Goal: Task Accomplishment & Management: Complete application form

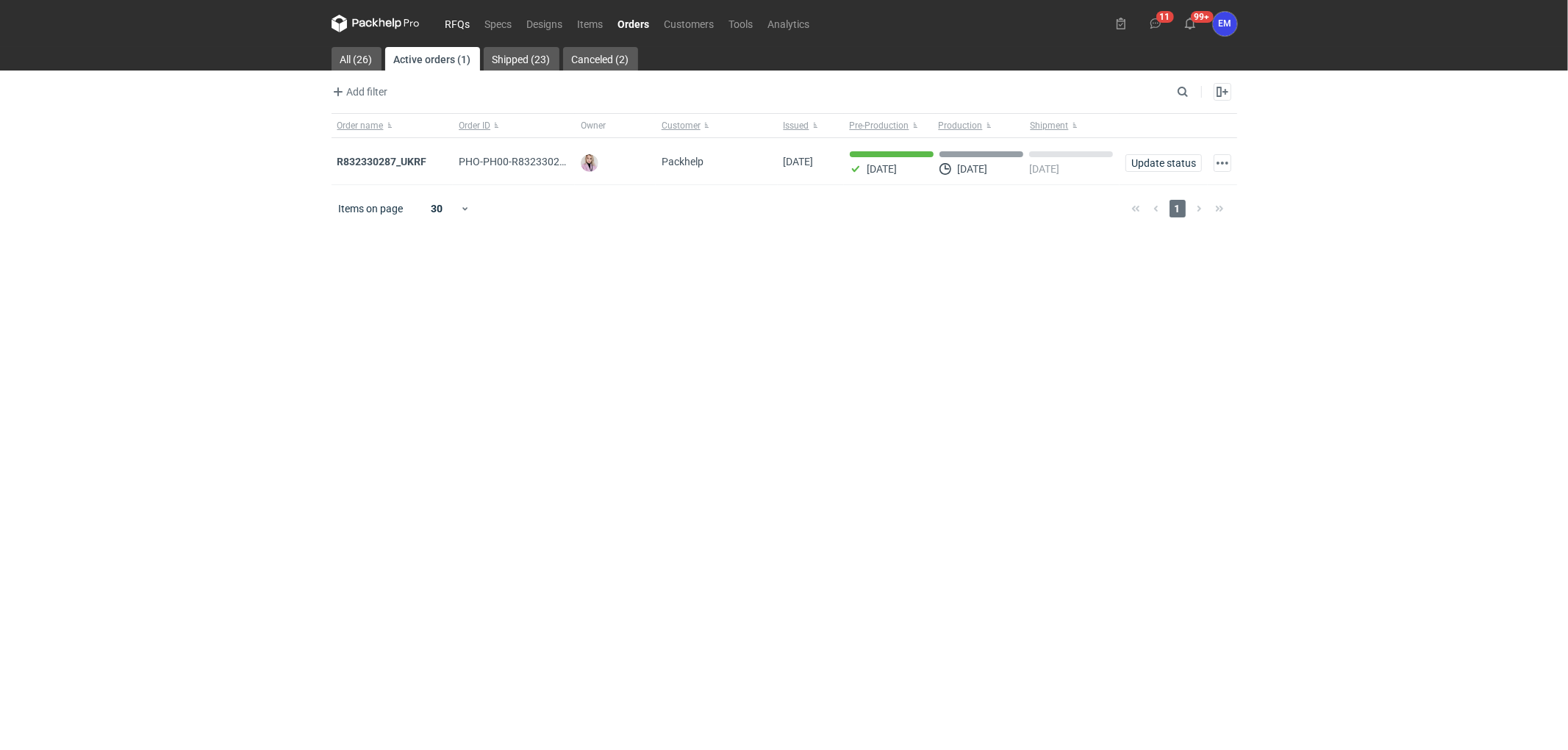
click at [466, 18] on link "RFQs" at bounding box center [458, 24] width 40 height 18
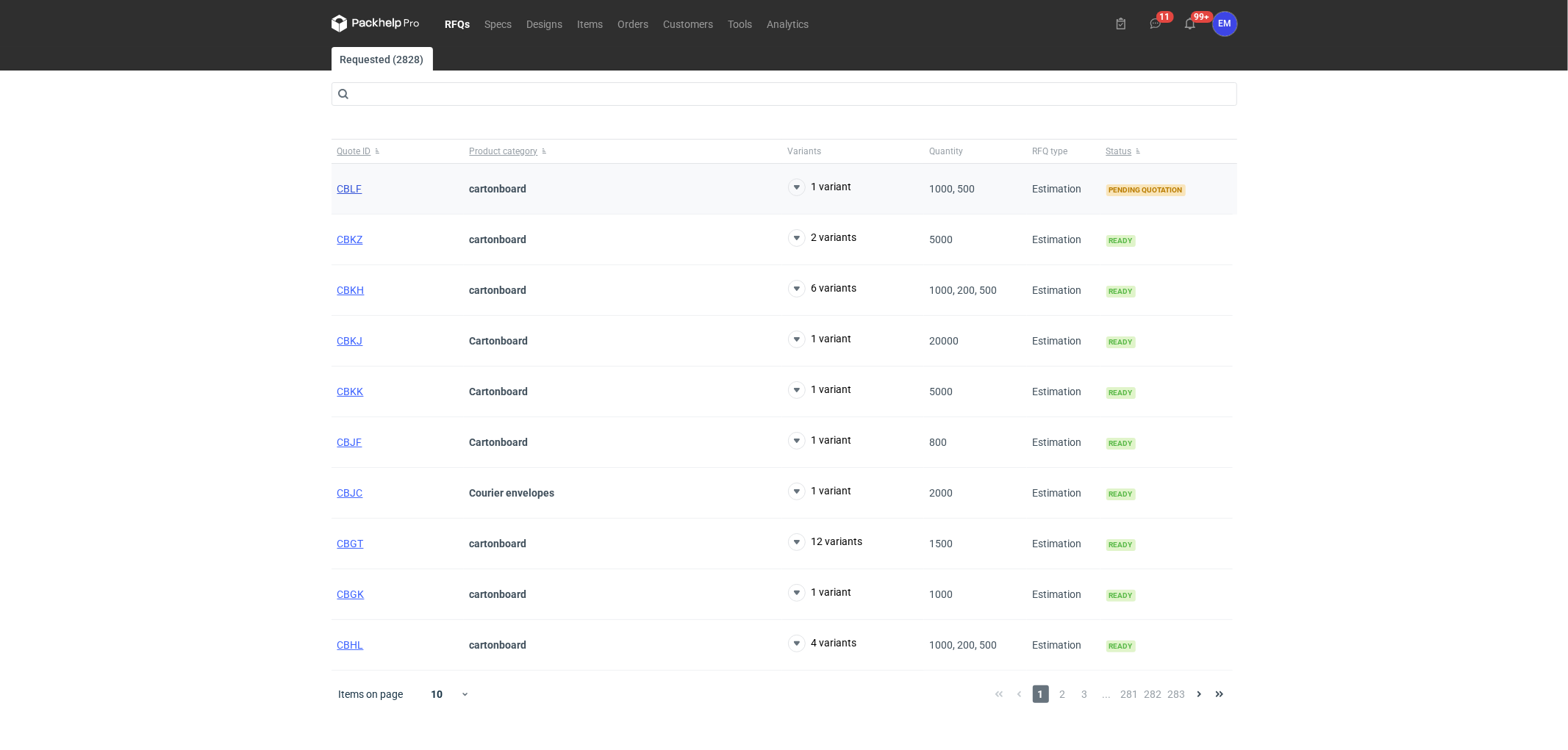
click at [345, 194] on span "CBLF" at bounding box center [350, 189] width 25 height 12
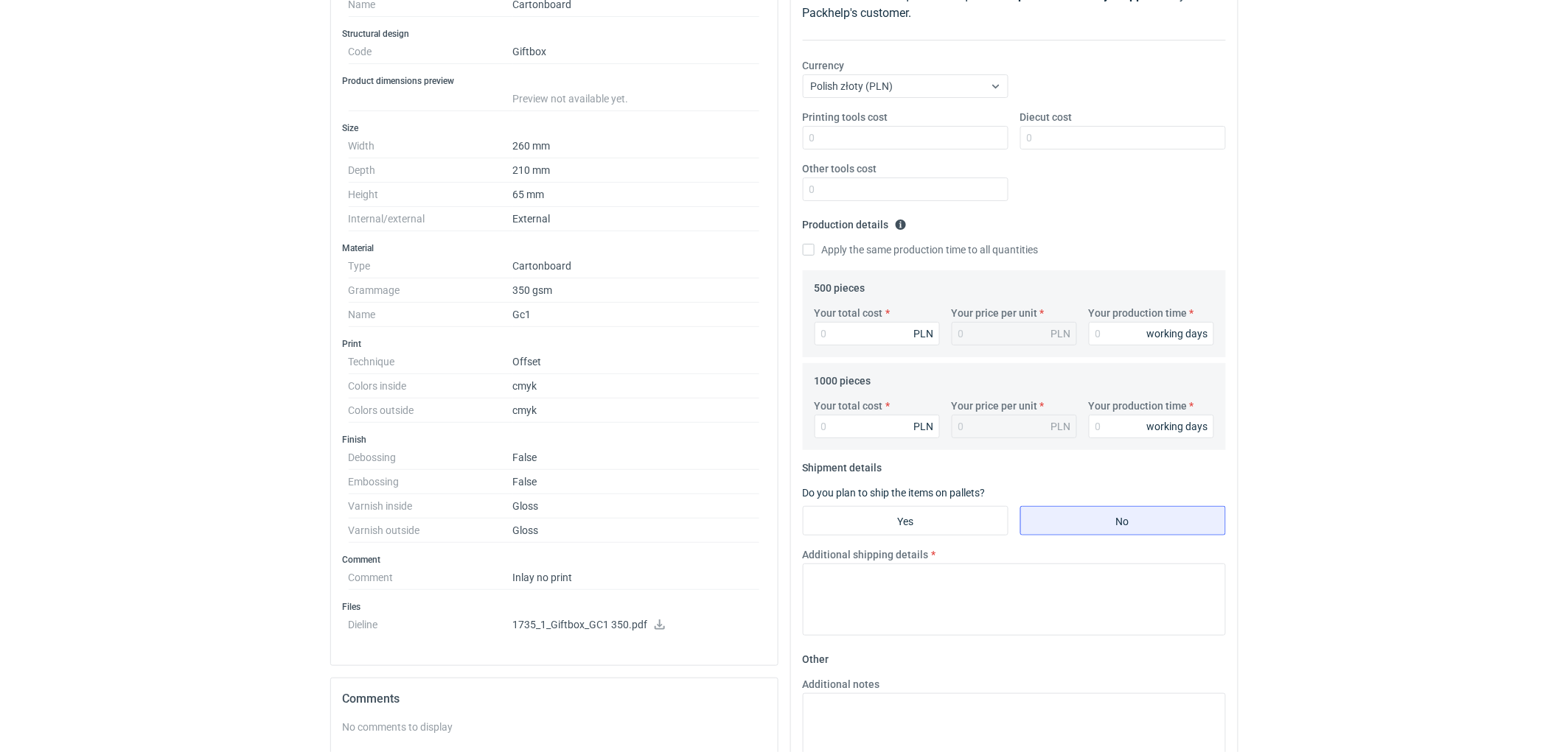
scroll to position [81, 0]
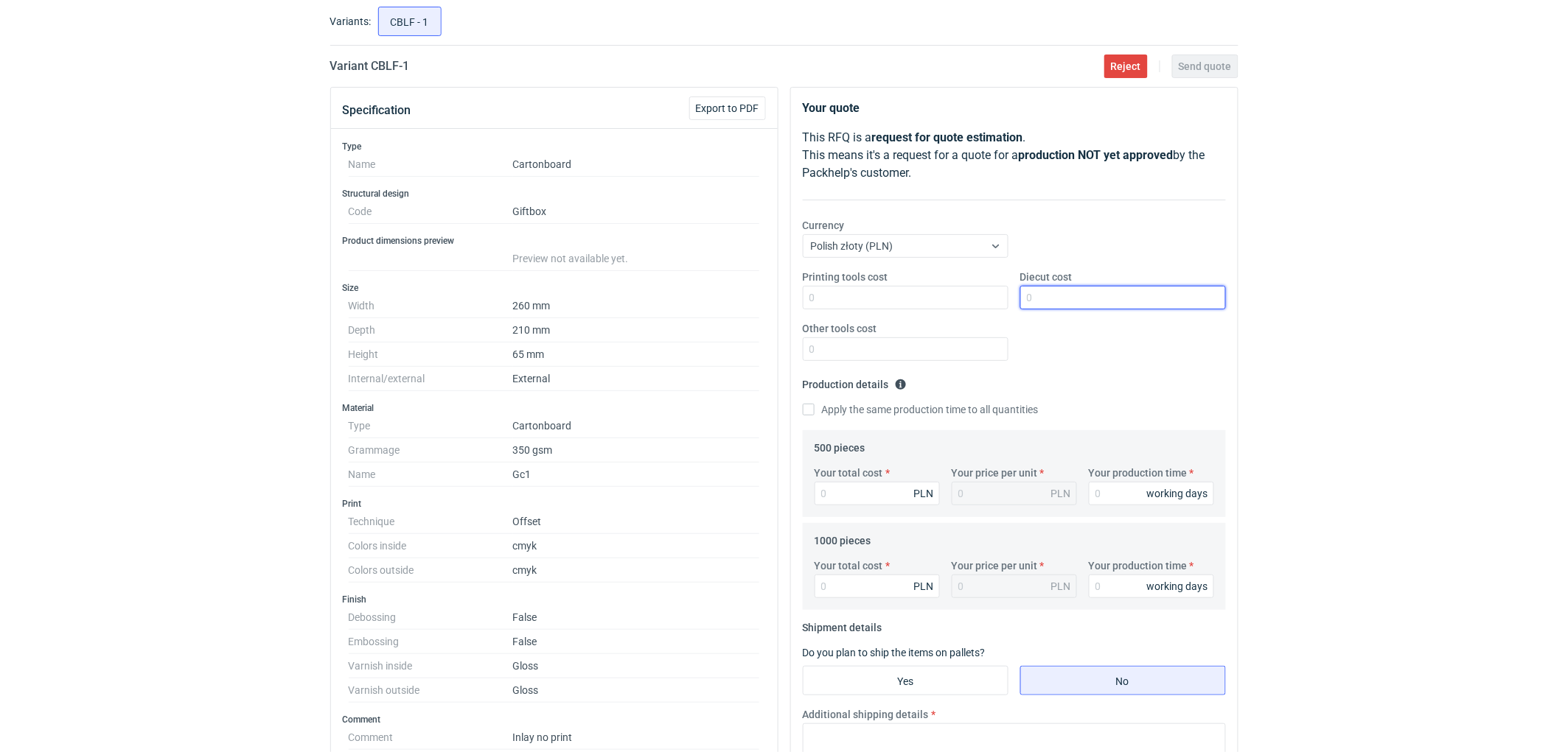
click at [1064, 306] on input "Diecut cost" at bounding box center [1122, 298] width 205 height 24
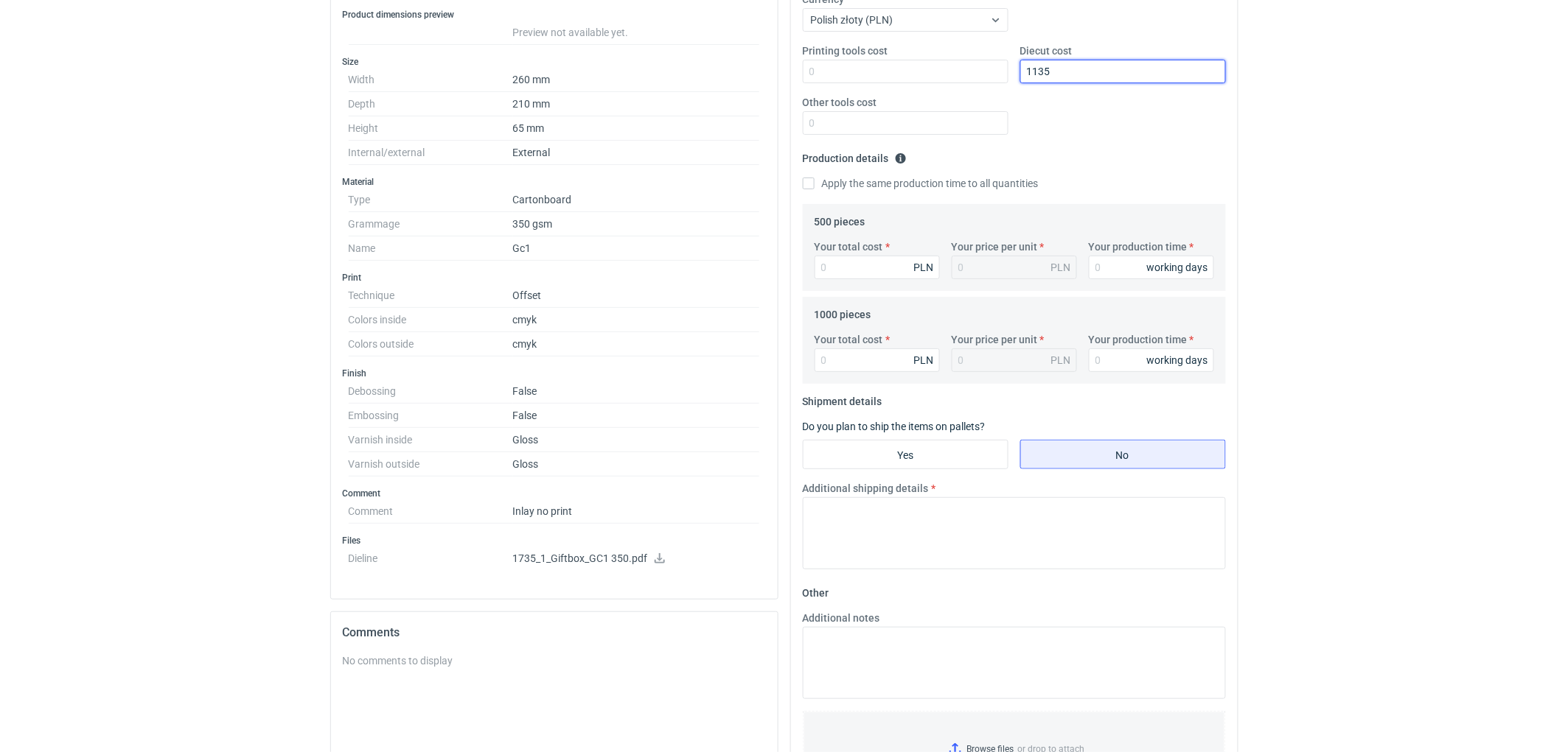
scroll to position [327, 0]
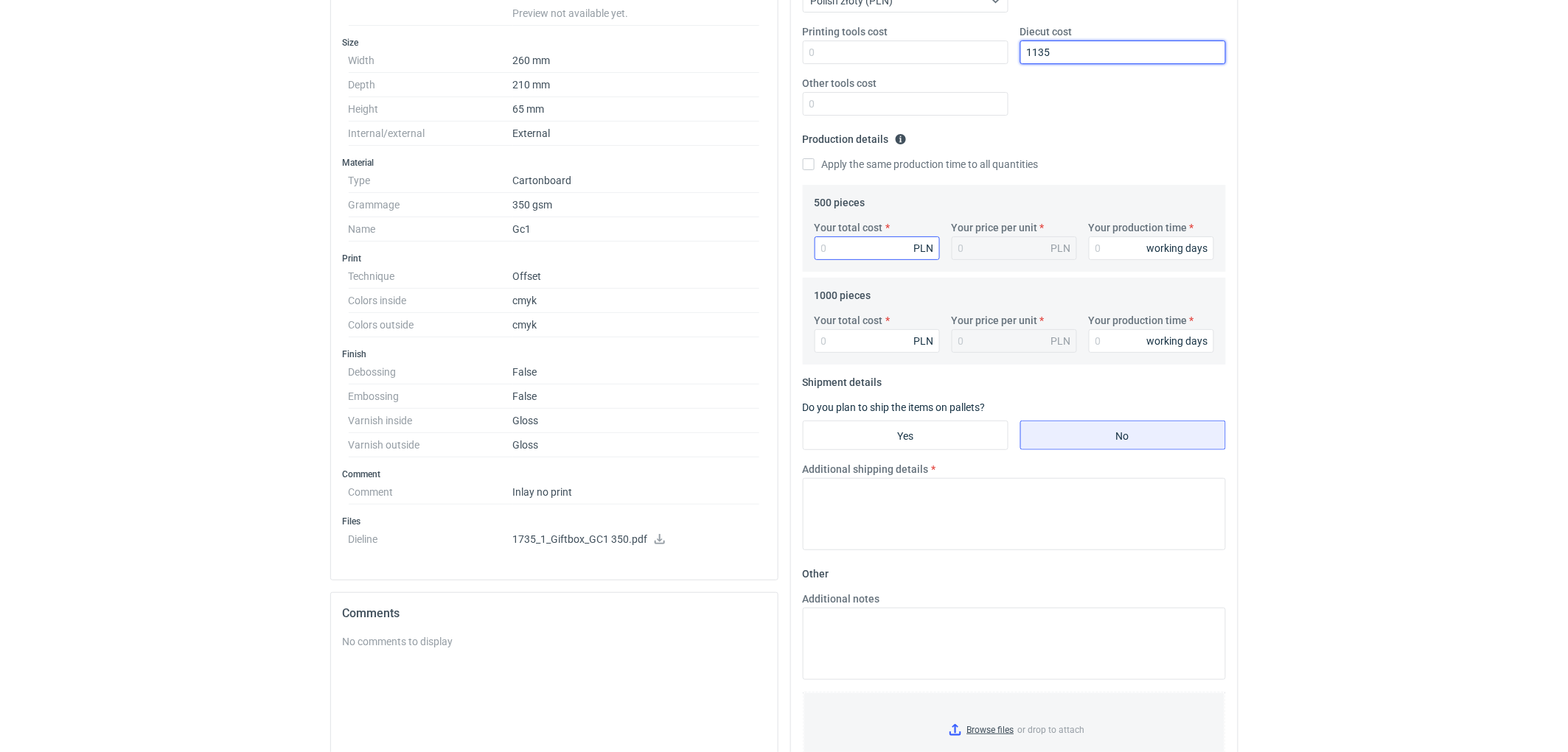
type input "1135"
click at [867, 250] on input "Your total cost" at bounding box center [877, 248] width 125 height 24
type input "3125"
type input "6.25"
type input "3125"
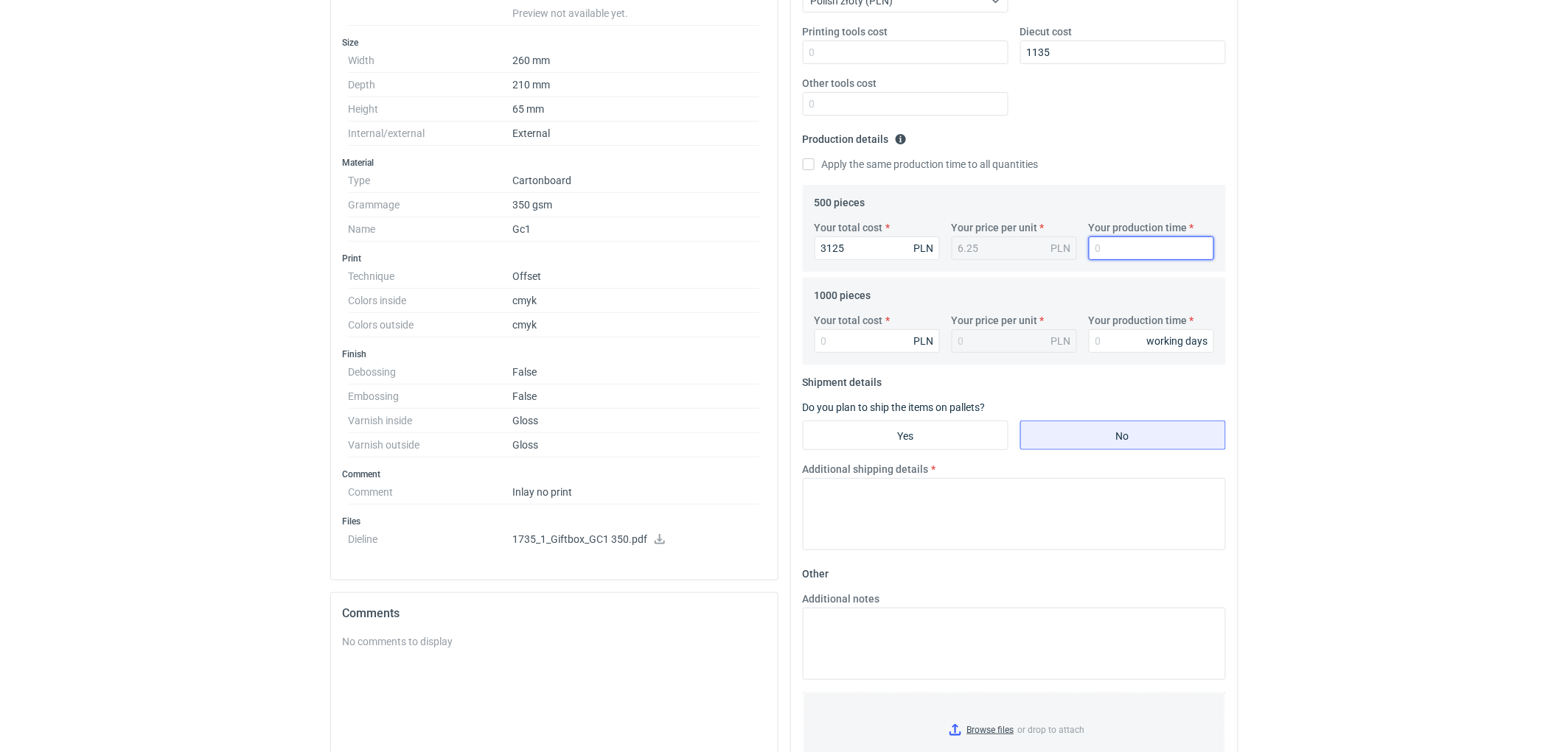
click at [1117, 239] on input "Your production time" at bounding box center [1151, 248] width 125 height 24
type input "10"
click at [871, 332] on input "Your total cost" at bounding box center [877, 341] width 125 height 24
type input "4250"
type input "4.25"
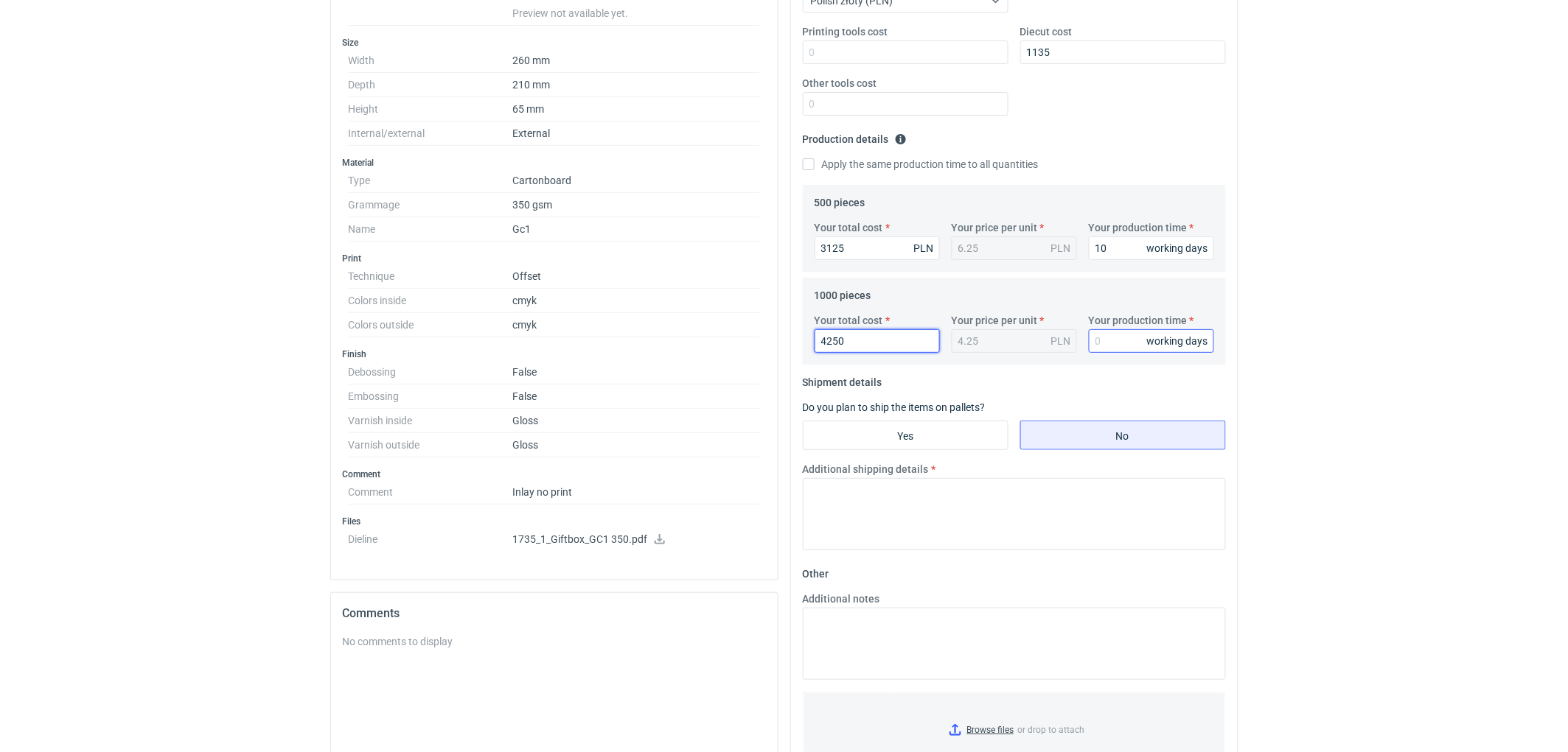
type input "4250"
click at [1110, 337] on input "Your production time" at bounding box center [1151, 341] width 125 height 24
type input "10"
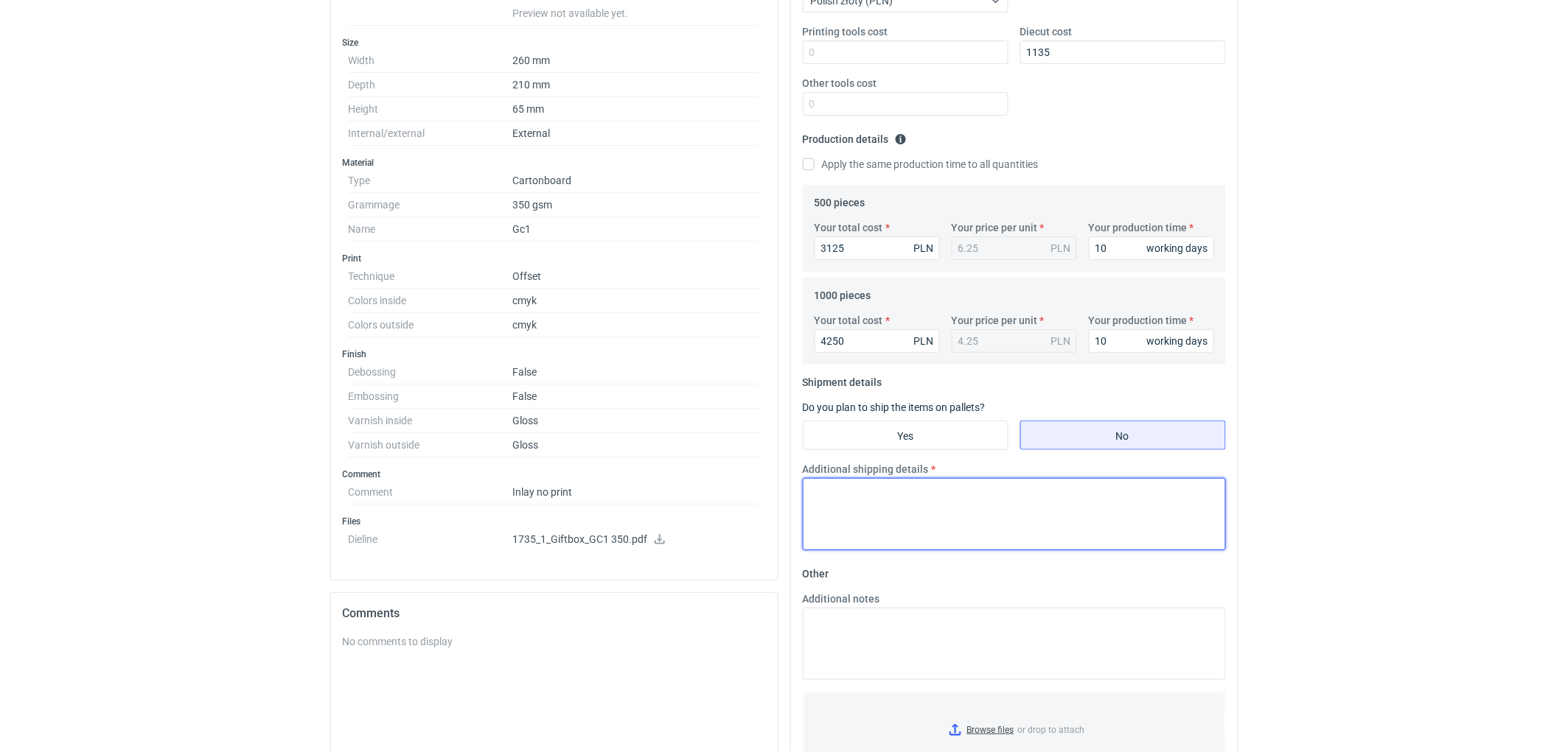
click at [919, 498] on textarea "Additional shipping details" at bounding box center [1014, 513] width 423 height 72
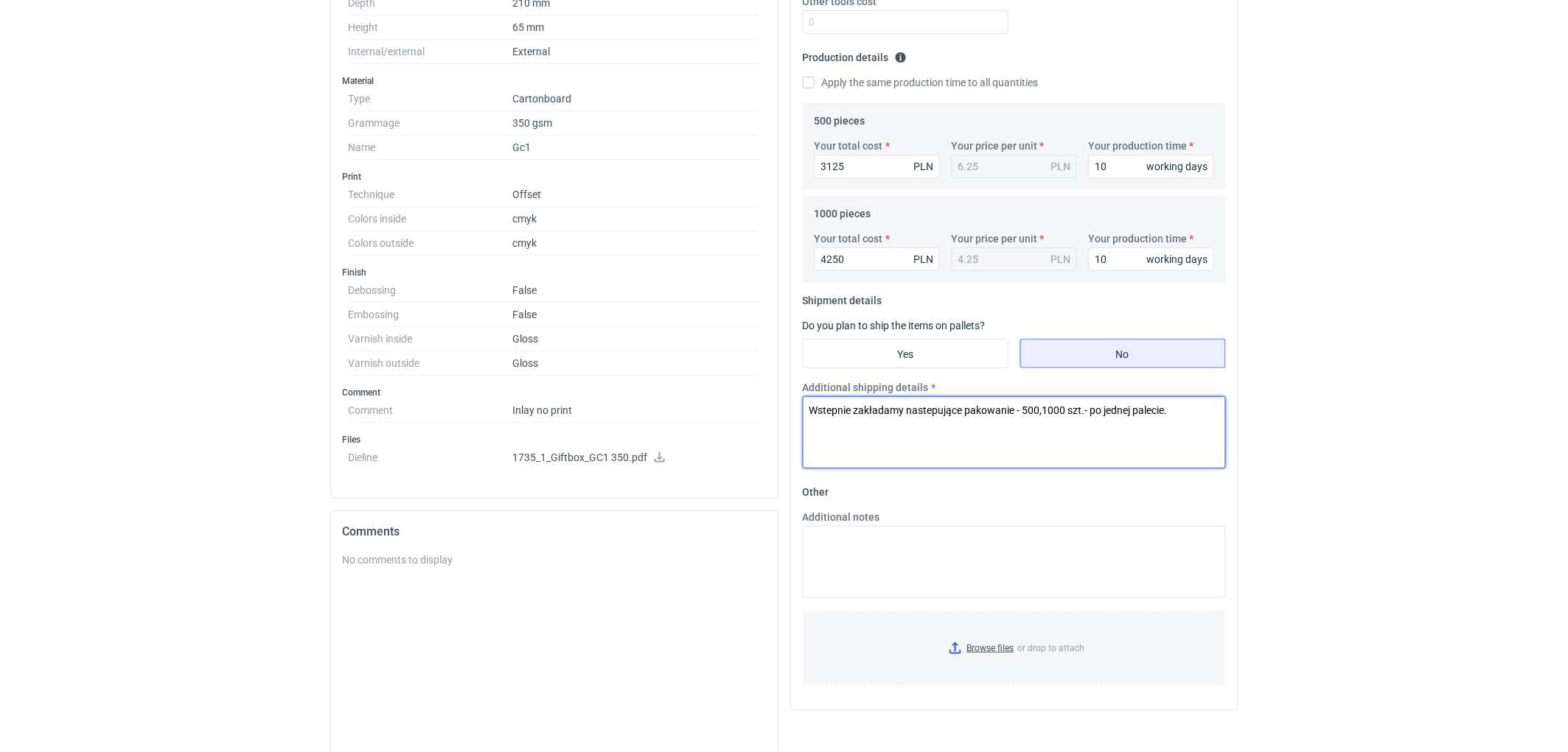
click at [888, 426] on textarea "Wstepnie zakładamy nastepujące pakowanie - 500,1000 szt.- po jednej palecie." at bounding box center [1014, 432] width 423 height 72
click at [1197, 416] on textarea "Wstepnie zakładamy nastepujące pakowanie - 500,1000 szt.- po jednej palecie." at bounding box center [1014, 432] width 423 height 72
click at [823, 425] on textarea "Wstepnie zakładamy nastepujące pakowanie - 500,1000 szt.- po jednej palecie. Uz…" at bounding box center [1014, 432] width 423 height 72
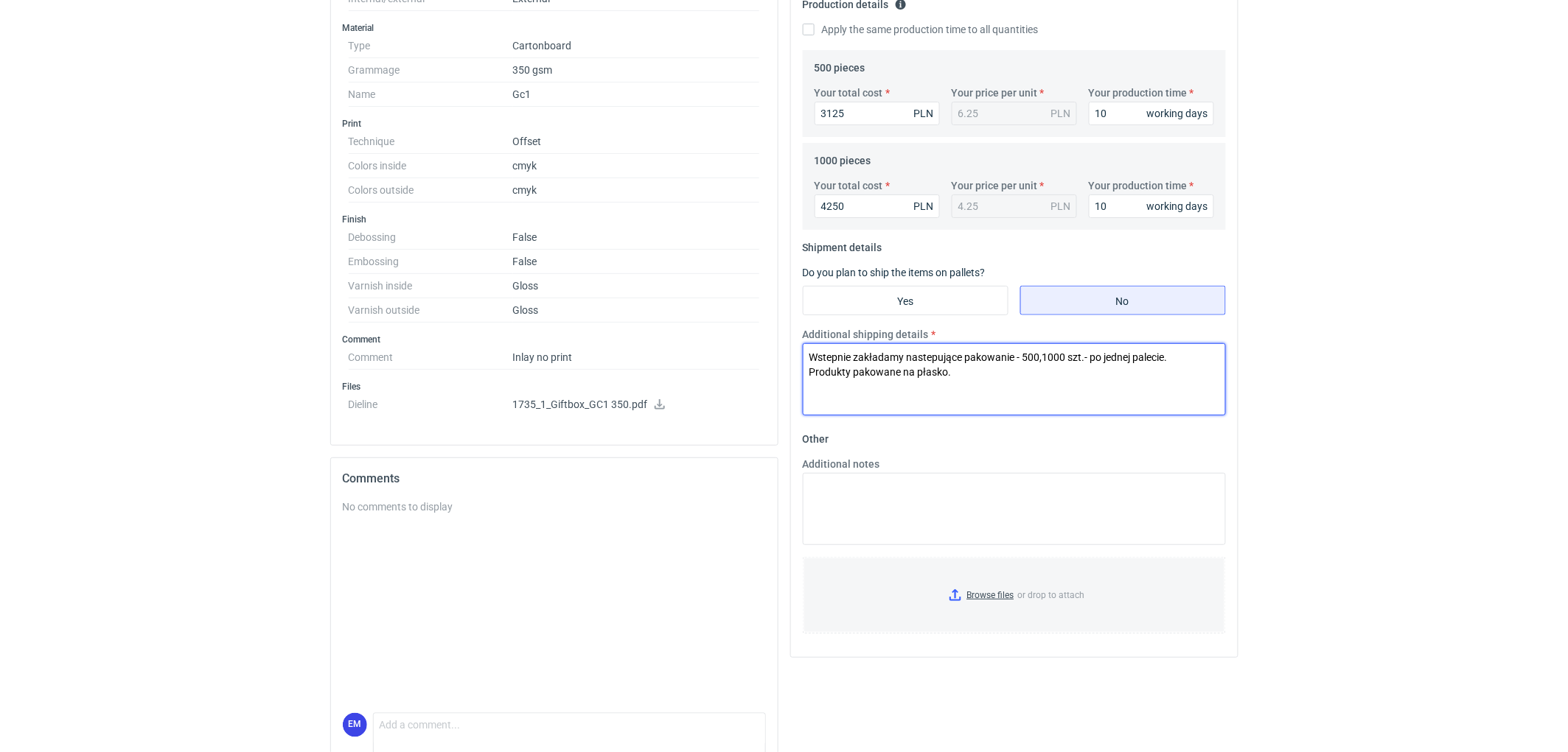
scroll to position [490, 0]
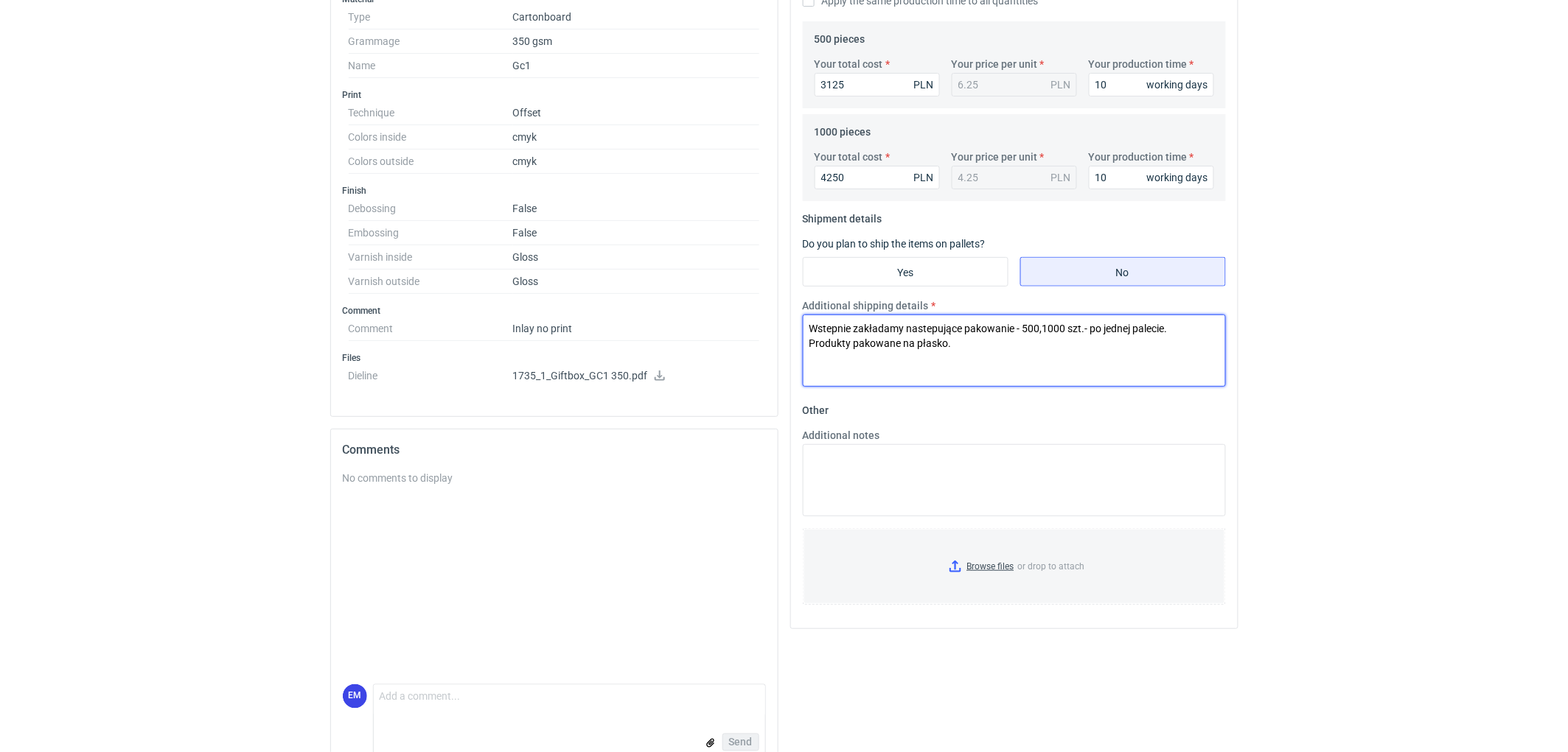
click at [964, 348] on textarea "Wstepnie zakładamy nastepujące pakowanie - 500,1000 szt.- po jednej palecie. Pr…" at bounding box center [1014, 350] width 423 height 72
type textarea "Wstepnie zakładamy nastepujące pakowanie - 500,1000 szt.- po jednej palecie. Pr…"
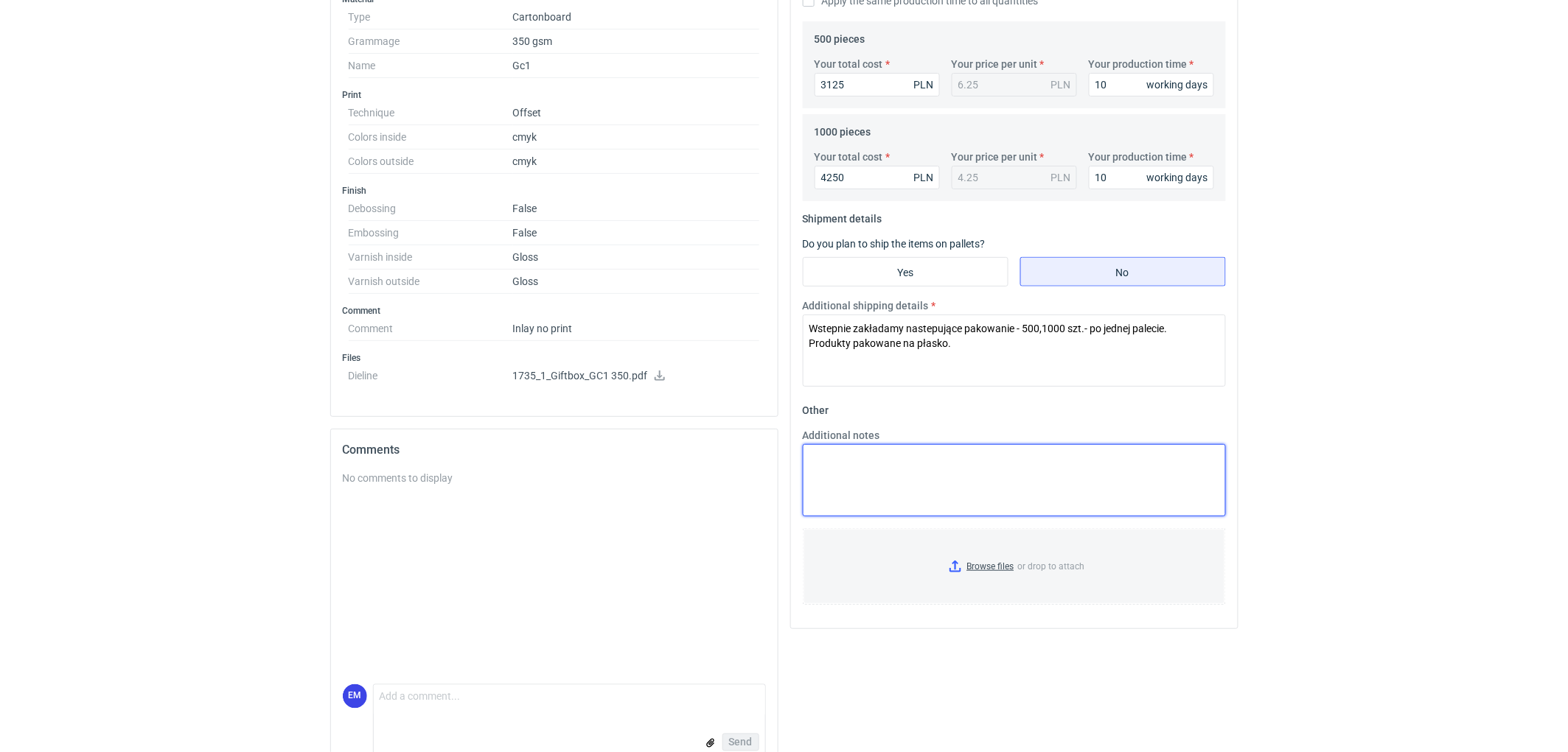
click at [859, 473] on textarea "Additional notes" at bounding box center [1014, 479] width 423 height 72
drag, startPoint x: 858, startPoint y: 475, endPoint x: 901, endPoint y: 477, distance: 43.0
click at [862, 475] on textarea "KO 3389/2025. Oferta wazna 4 tygodnie." at bounding box center [1014, 479] width 423 height 72
type textarea "KO 3389/2025. Oferta ważna 4 tygodnie."
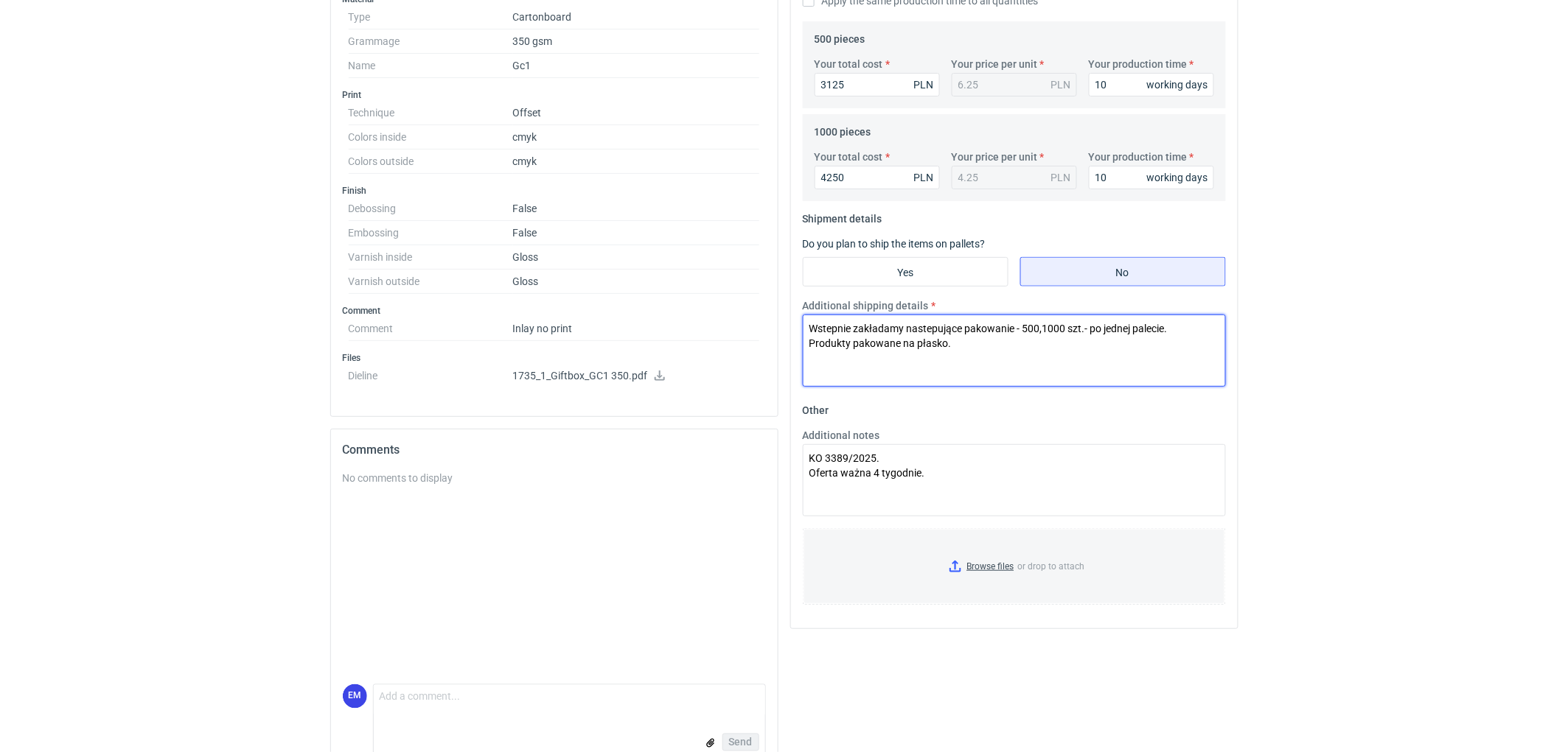
click at [833, 326] on textarea "Wstepnie zakładamy nastepujące pakowanie - 500,1000 szt.- po jednej palecie. Pr…" at bounding box center [1014, 350] width 423 height 72
click at [1043, 328] on textarea "Wstępnie zakładamy nastepujące pakowanie - 500,1000 szt.- po jednej palecie. Pr…" at bounding box center [1014, 350] width 423 height 72
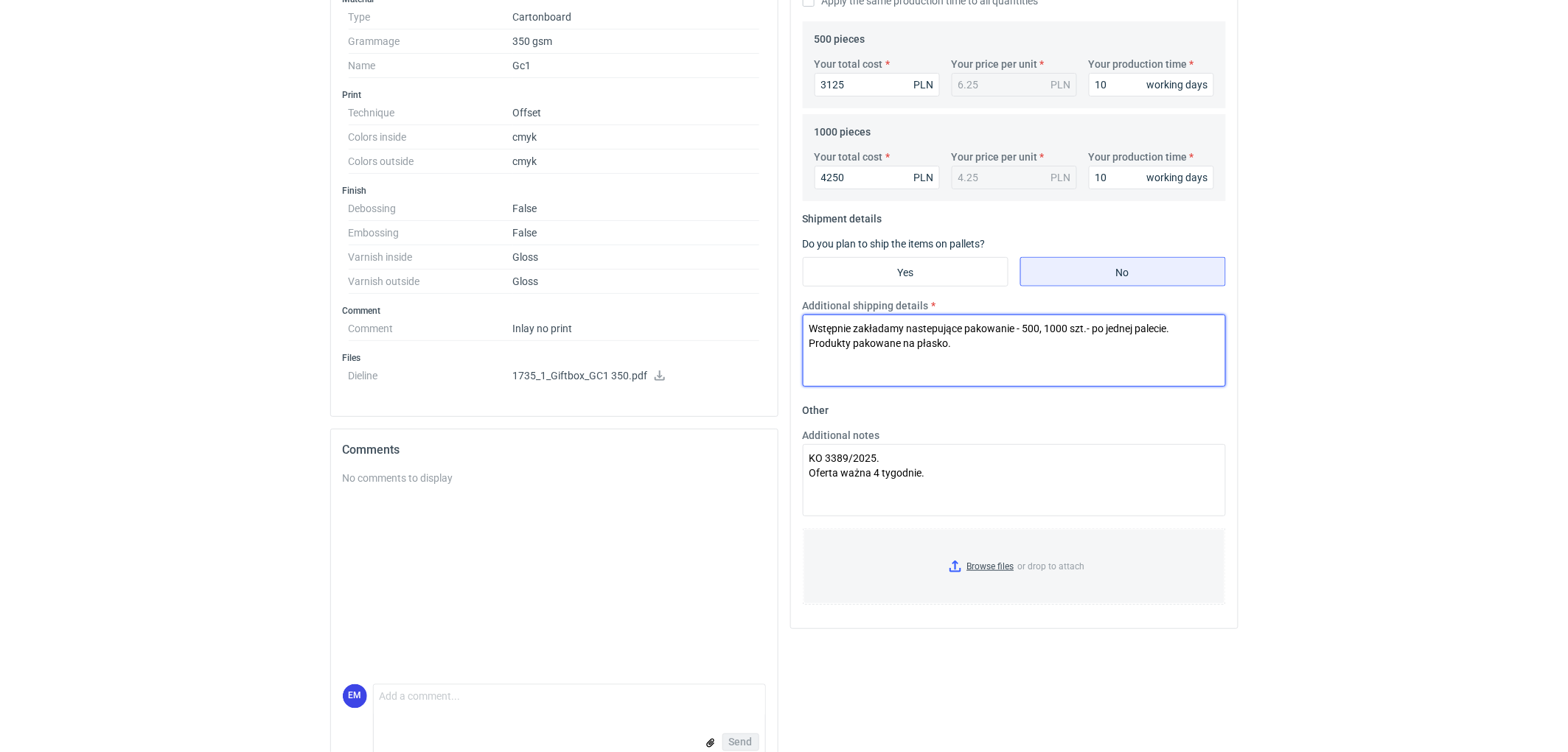
click at [1008, 355] on textarea "Wstępnie zakładamy nastepujące pakowanie - 500, 1000 szt.- po jednej palecie. P…" at bounding box center [1014, 350] width 423 height 72
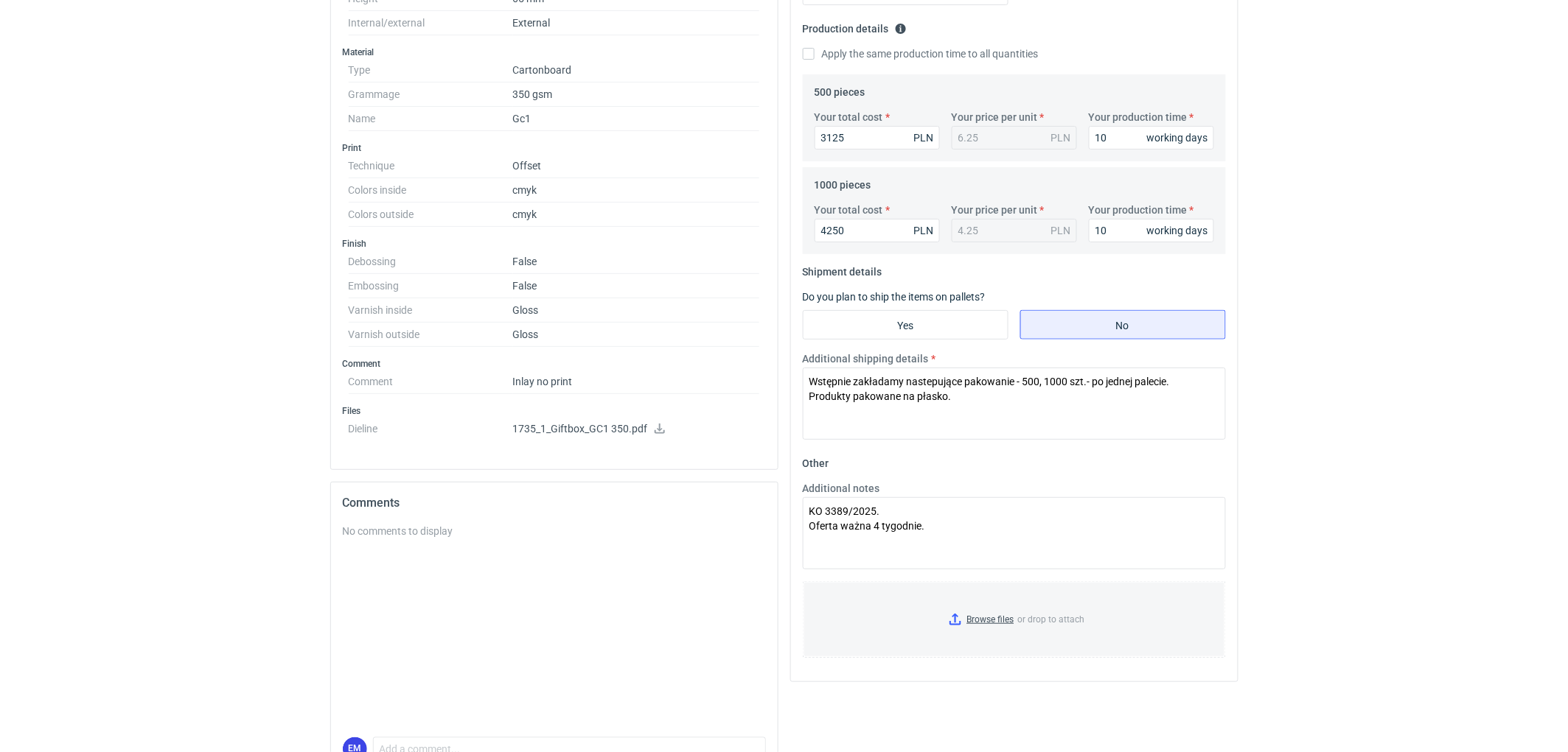
scroll to position [409, 0]
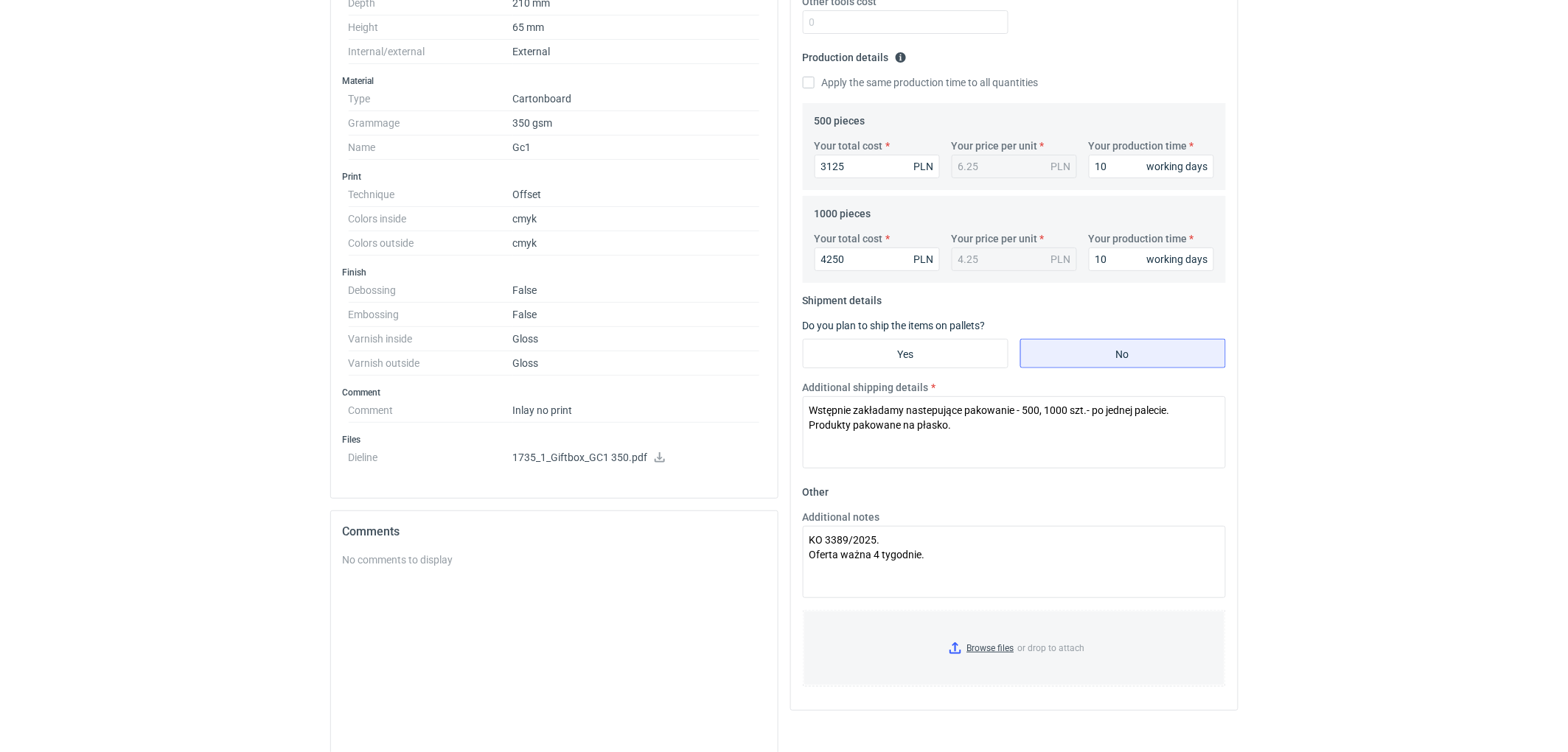
drag, startPoint x: 1436, startPoint y: 373, endPoint x: 830, endPoint y: 182, distance: 635.4
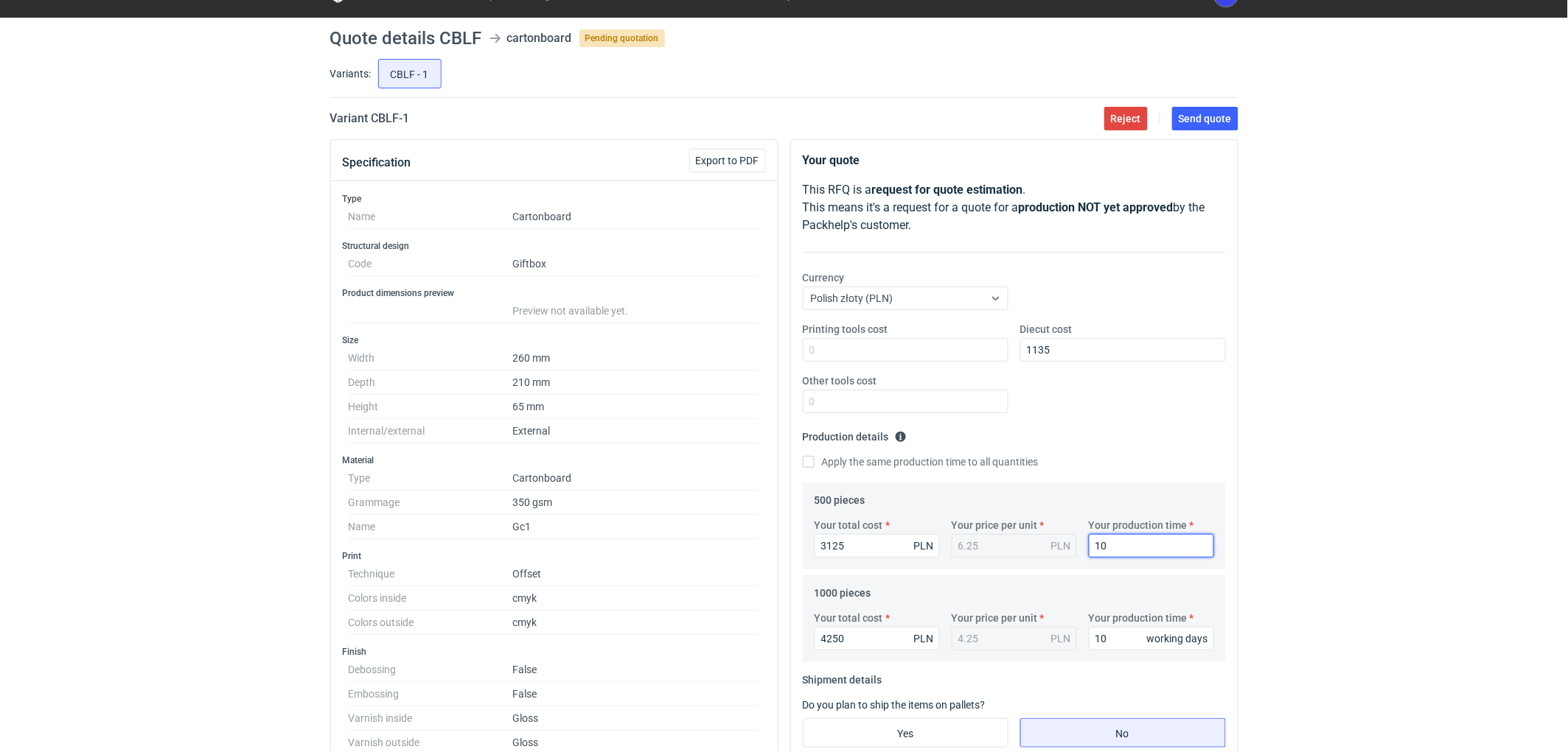
scroll to position [0, 0]
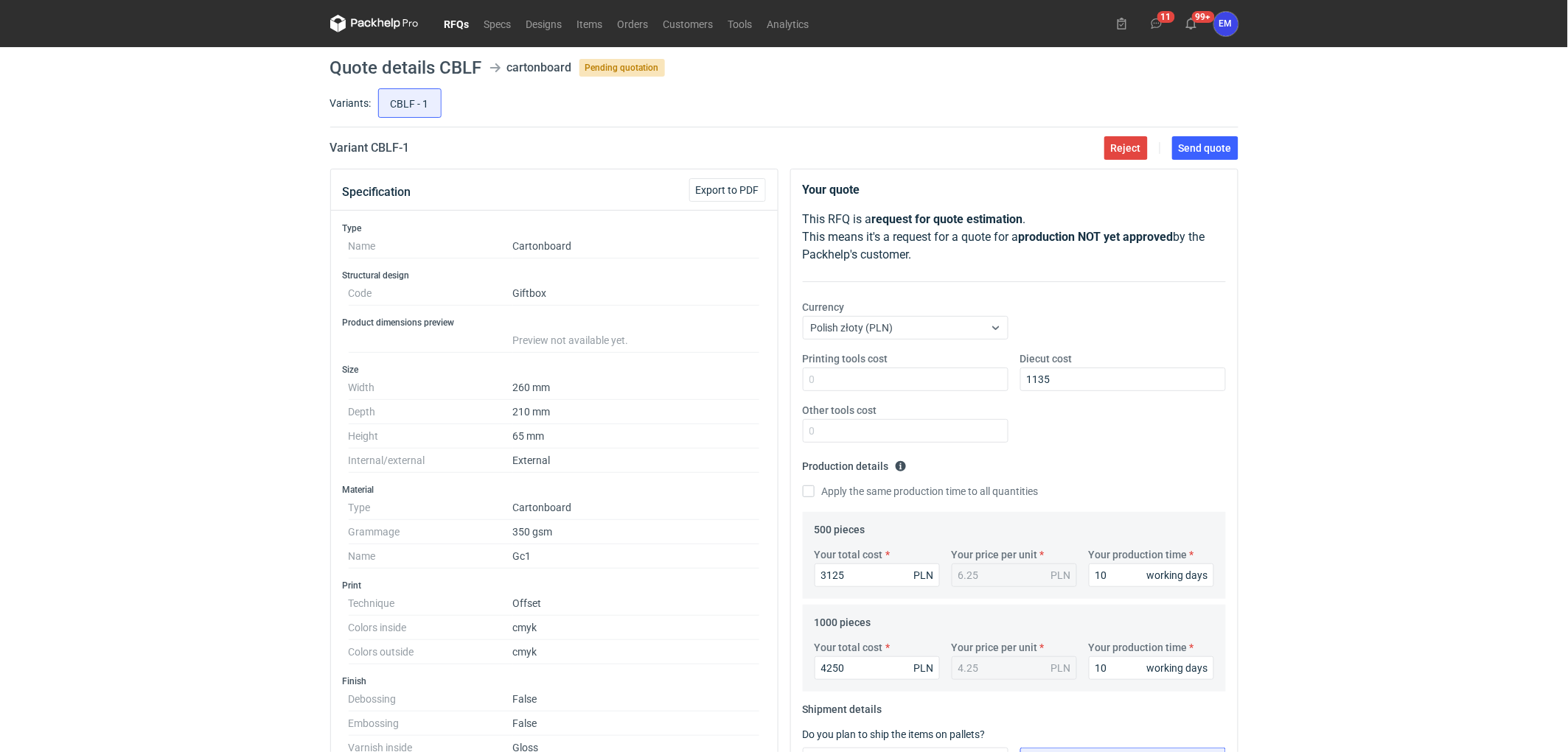
click at [1347, 376] on div "RFQs Specs Designs Items Orders Customers Tools Analytics 11 99+ EM [PERSON_NAM…" at bounding box center [784, 376] width 1568 height 752
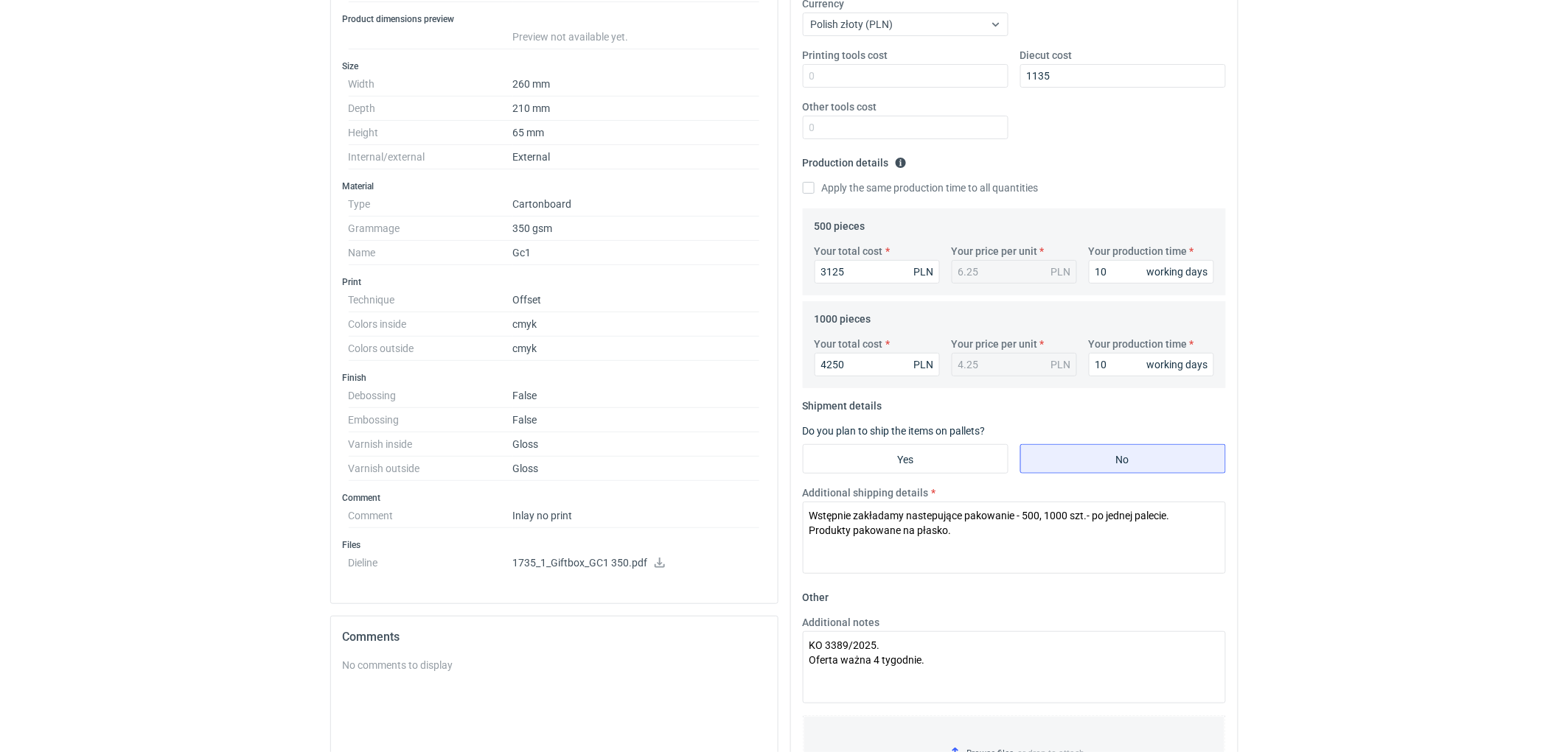
scroll to position [409, 0]
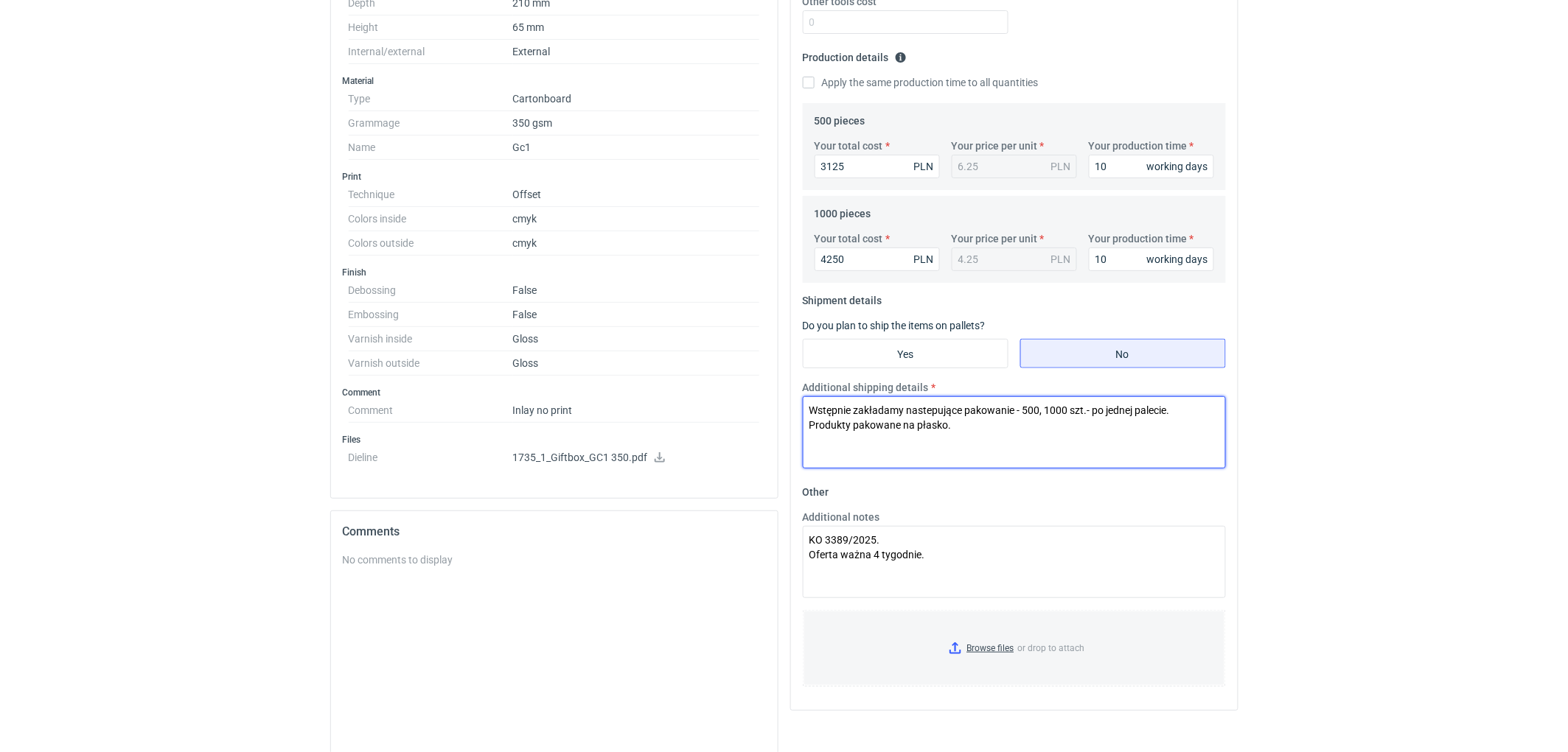
click at [976, 427] on textarea "Wstępnie zakładamy nastepujące pakowanie - 500, 1000 szt.- po jednej palecie. P…" at bounding box center [1014, 432] width 423 height 72
click at [993, 433] on textarea "Wstępnie zakładamy nastepujące pakowanie - 500, 1000 szt.- po jednej palecie. P…" at bounding box center [1014, 432] width 423 height 72
type textarea "Wstępnie zakładamy nastepujące pakowanie - 500, 1000 szt.- po jednej palecie. P…"
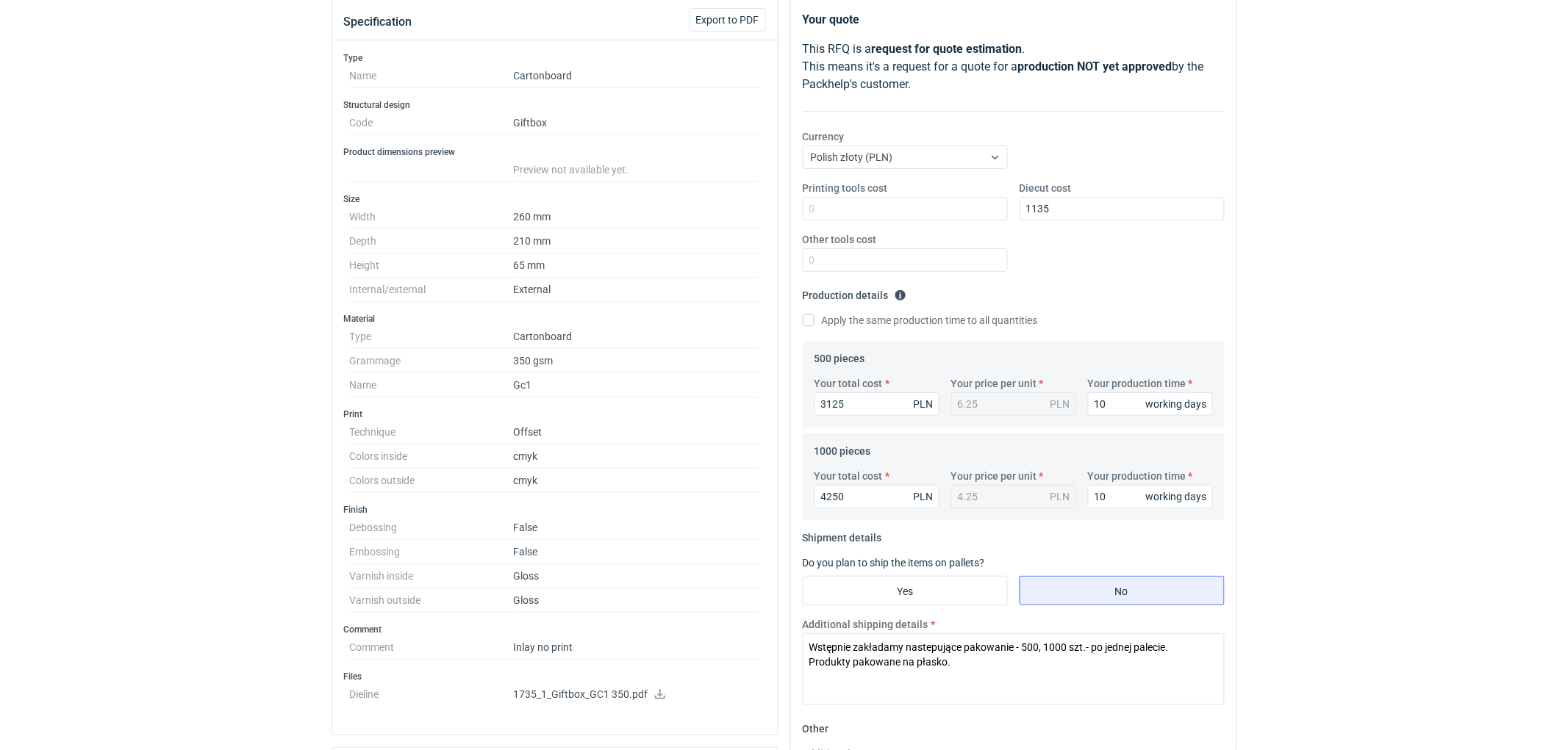
scroll to position [0, 0]
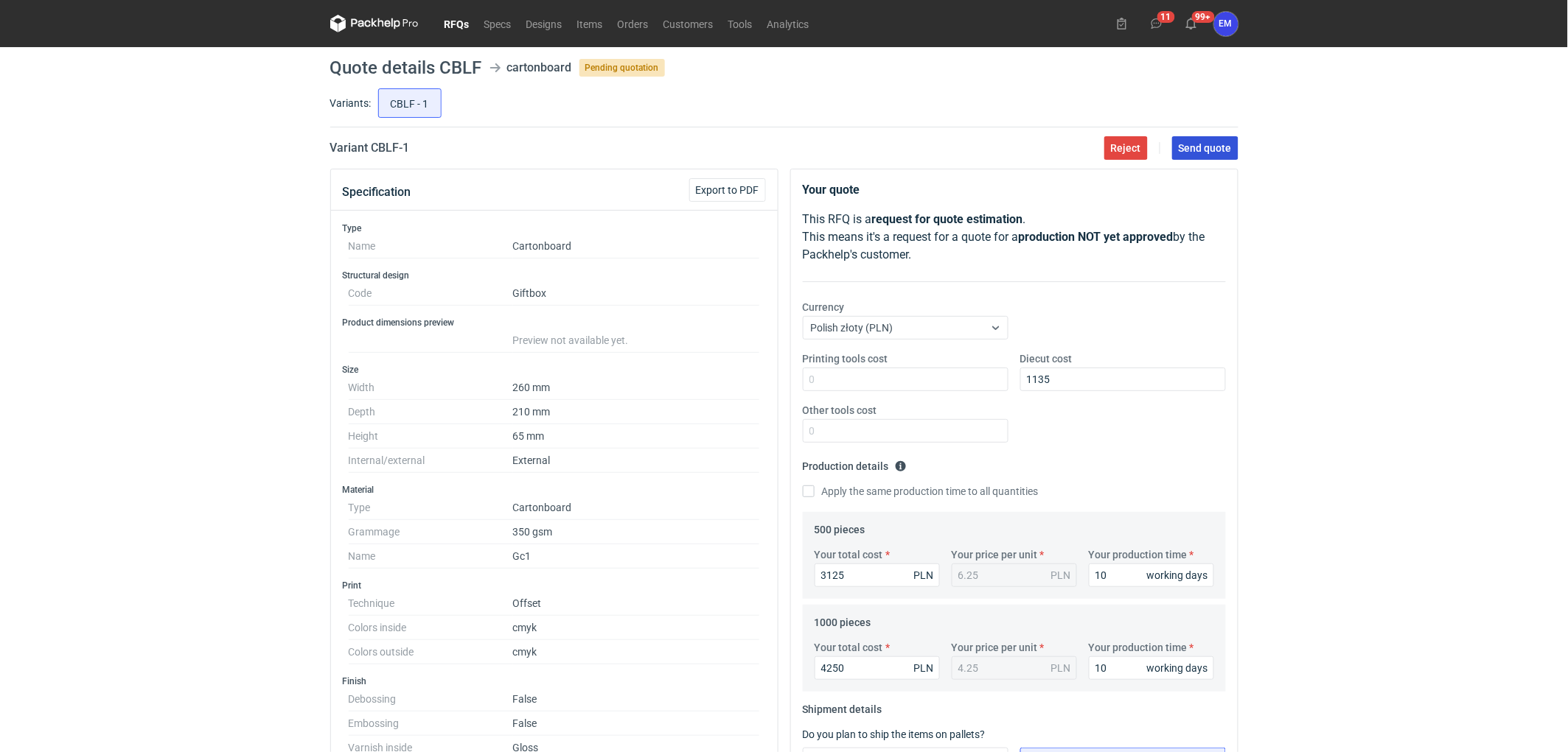
click at [1220, 148] on span "Send quote" at bounding box center [1205, 148] width 53 height 10
click at [446, 24] on link "RFQs" at bounding box center [457, 24] width 40 height 18
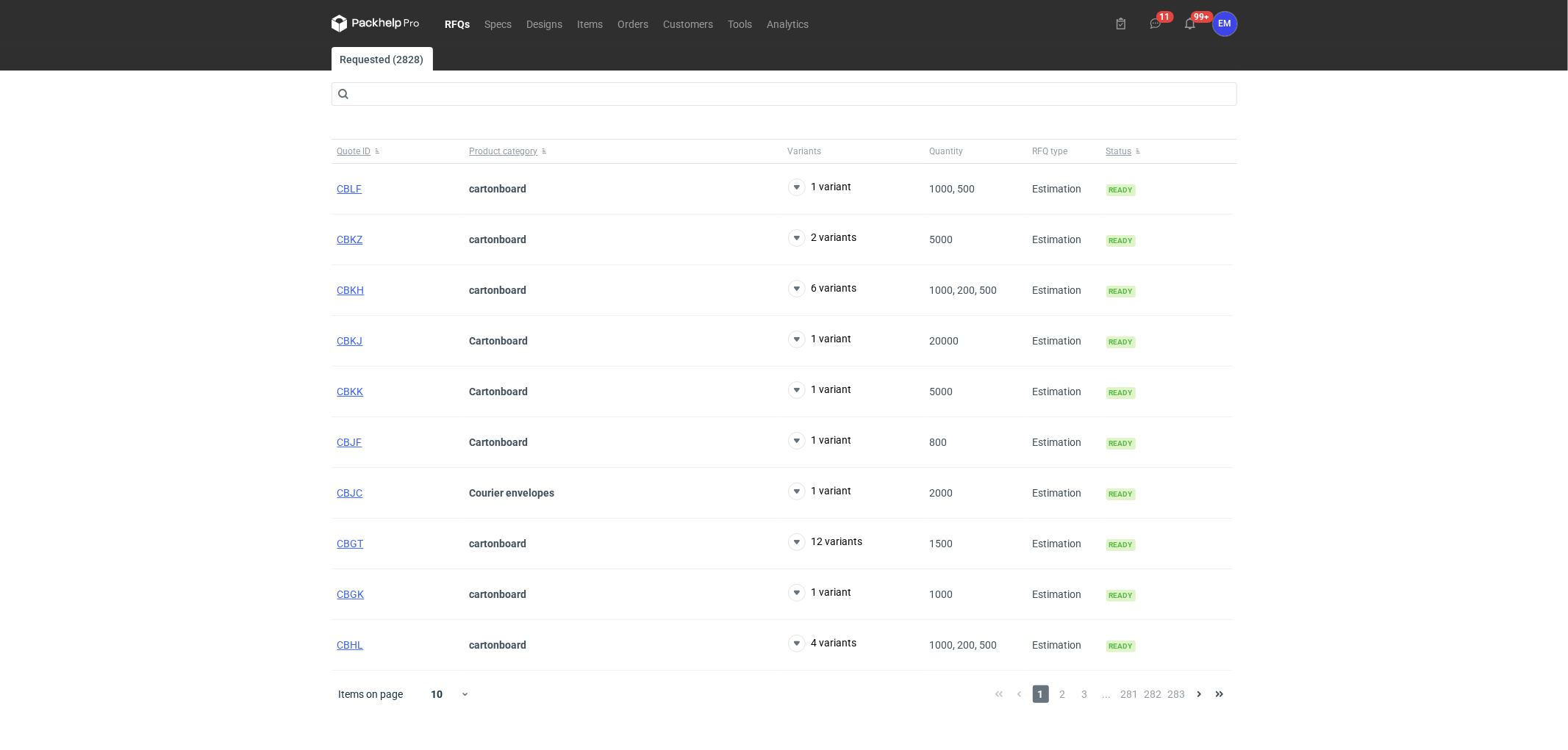
click at [140, 341] on div "RFQs Specs Designs Items Orders Customers Tools Analytics 11 99+ EM [PERSON_NAM…" at bounding box center [784, 375] width 1568 height 750
